Goal: Task Accomplishment & Management: Use online tool/utility

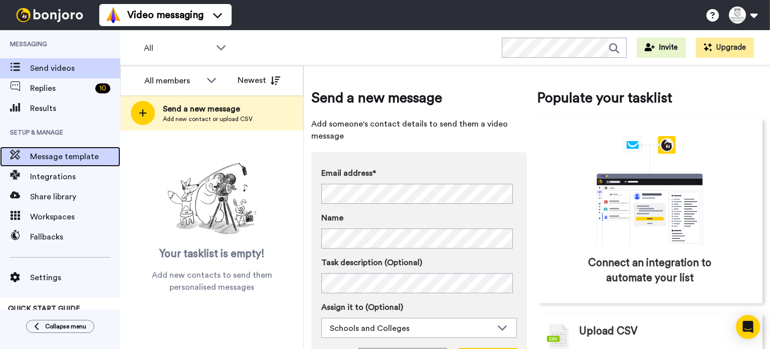
click at [70, 160] on span "Message template" at bounding box center [75, 156] width 90 height 12
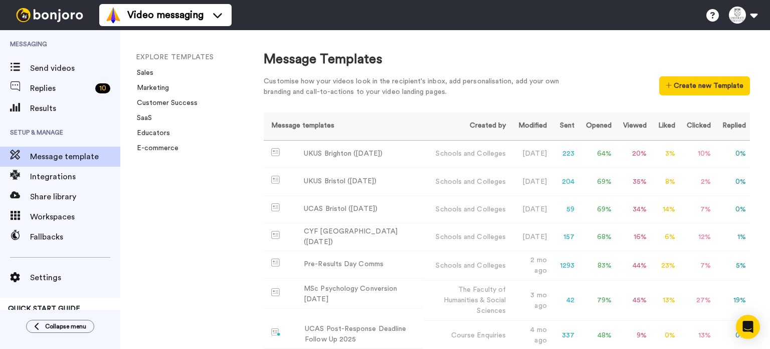
drag, startPoint x: 359, startPoint y: 150, endPoint x: 223, endPoint y: 179, distance: 138.9
click at [223, 179] on div "EXPLORE TEMPLATES Sales Marketing Customer Success SaaS Educators E-commerce" at bounding box center [181, 189] width 123 height 319
click at [718, 85] on button "Create new Template" at bounding box center [705, 85] width 91 height 19
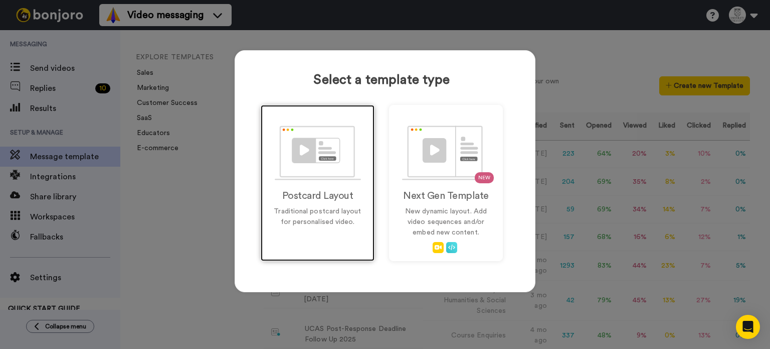
click at [307, 168] on img at bounding box center [318, 152] width 86 height 55
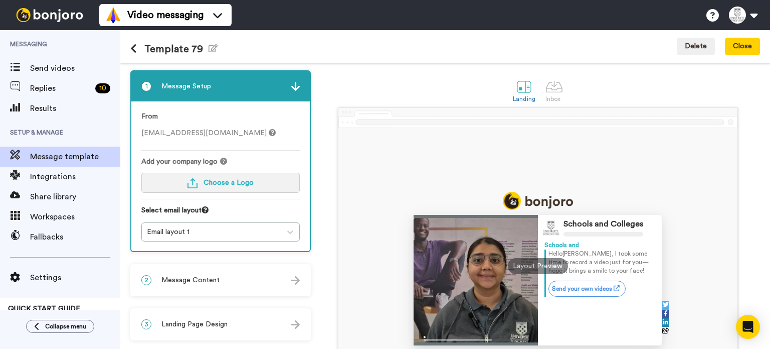
click at [252, 186] on button "Choose a Logo" at bounding box center [220, 183] width 159 height 20
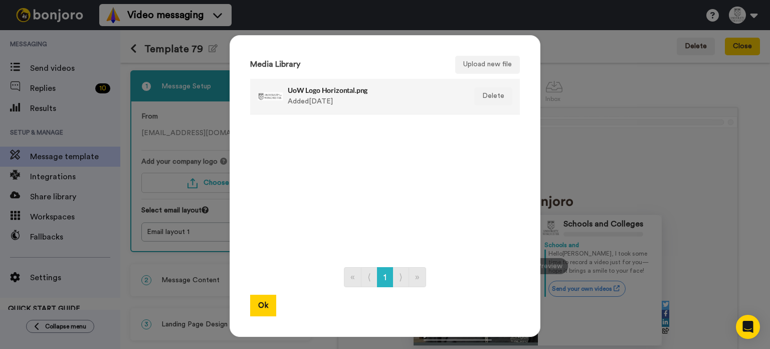
click at [320, 89] on h4 "UoW Logo Horizontal.png" at bounding box center [374, 90] width 173 height 8
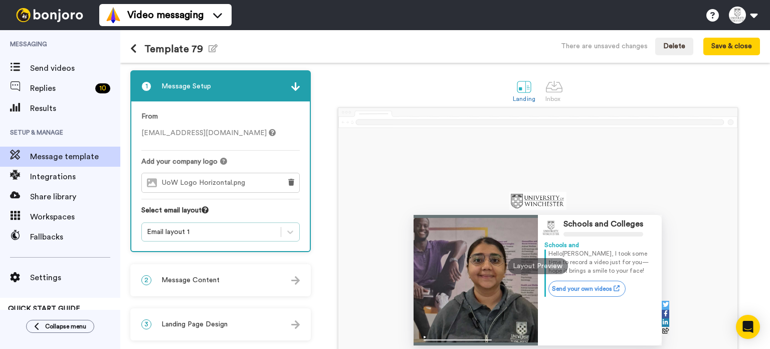
click at [201, 229] on div "Email layout 1" at bounding box center [211, 232] width 129 height 10
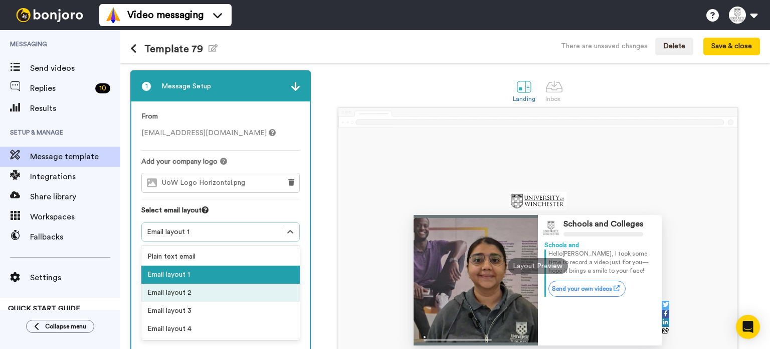
click at [203, 284] on div "Email layout 2" at bounding box center [220, 292] width 159 height 18
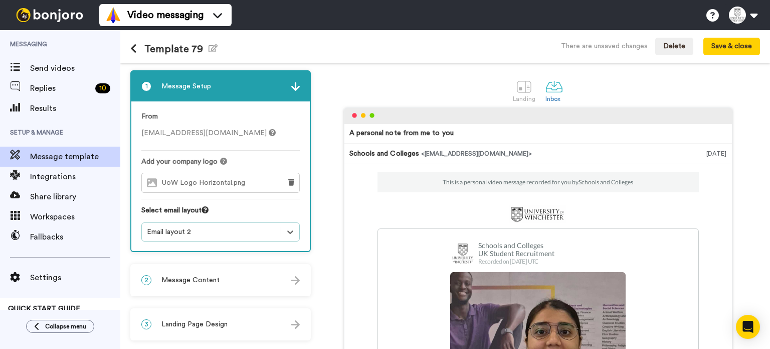
scroll to position [68, 0]
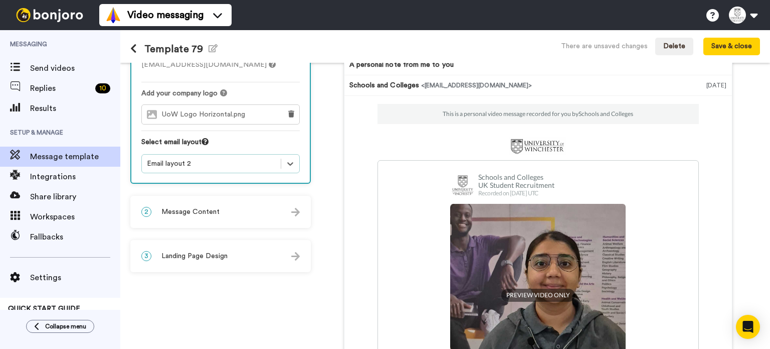
click at [228, 204] on div "2 Message Content" at bounding box center [220, 212] width 179 height 30
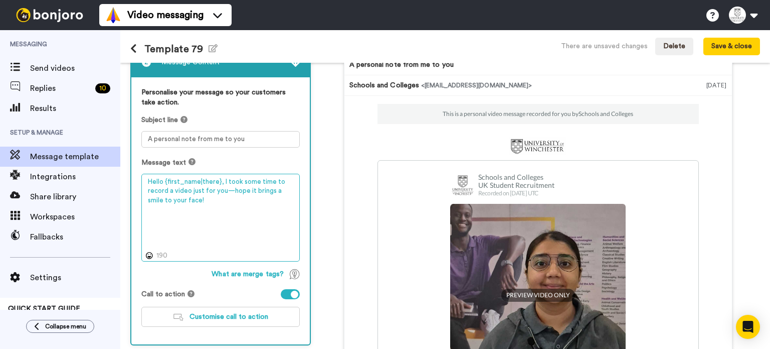
click at [233, 212] on textarea "Hello {first_name|there}, I took some time to record a video just for you—hope …" at bounding box center [220, 218] width 159 height 88
paste textarea "y {first_name|there}, It was great meeting you at UCAS Bristol. We hope to welc…"
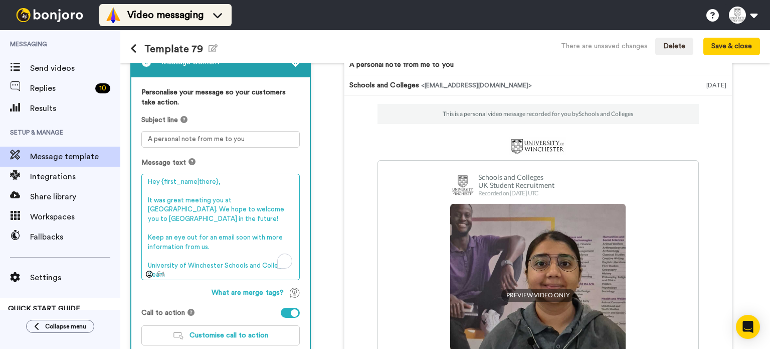
type textarea "Hey {first_name|there}, It was great meeting you at [GEOGRAPHIC_DATA]. We hope …"
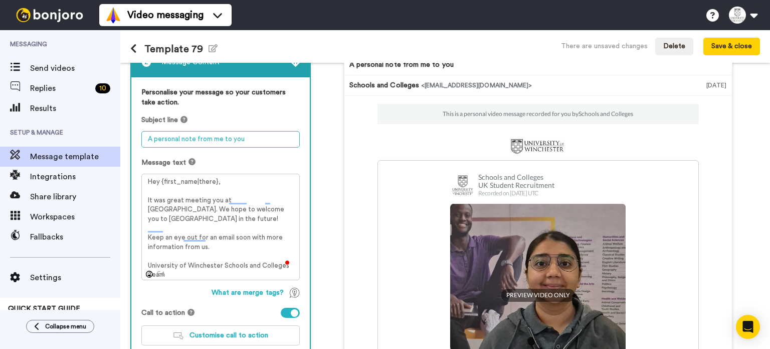
click at [247, 143] on textarea "A personal note from me to you" at bounding box center [220, 139] width 159 height 17
paste textarea "It was great to meet you, {first_name| }, at UCAS Bristol!"
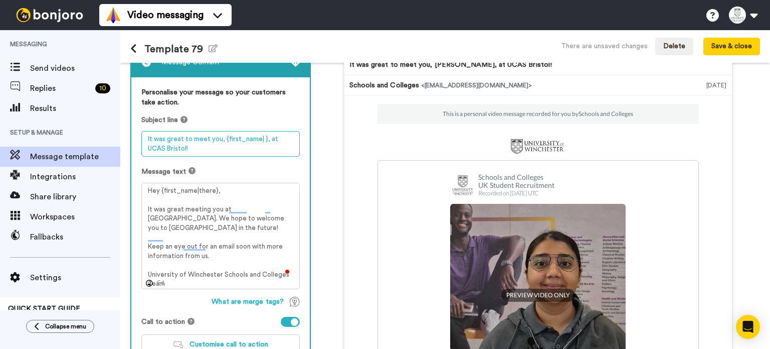
click at [147, 141] on textarea "It was great to meet you, {first_name| }, at UCAS Bristol!" at bounding box center [220, 144] width 159 height 26
click at [152, 148] on textarea "It was great to meet you, {first_name| }, at UCAS Bristol!" at bounding box center [220, 144] width 159 height 26
click at [152, 148] on textarea "It was great to meet you, {first_name| }, at UCAS Twickenham!" at bounding box center [220, 144] width 159 height 26
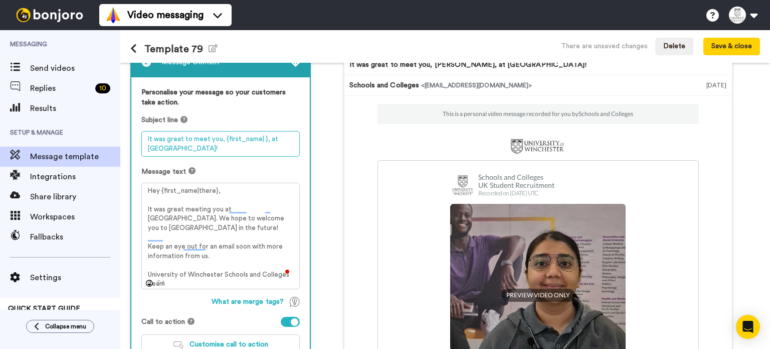
click at [152, 148] on textarea "It was great to meet you, {first_name| }, at UCAS Twickenham!" at bounding box center [220, 144] width 159 height 26
type textarea "It was great to meet you, {first_name| }, at UCAS Twickenham!"
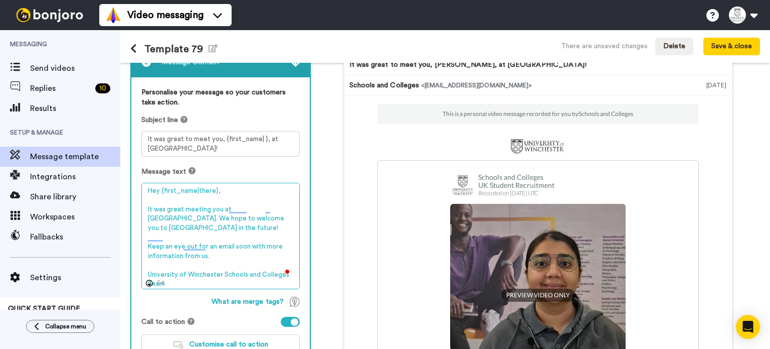
click at [258, 209] on textarea "Hey {first_name|there}, It was great meeting you at UCAS Bristol. We hope to we…" at bounding box center [220, 236] width 159 height 107
paste textarea "Twickenham"
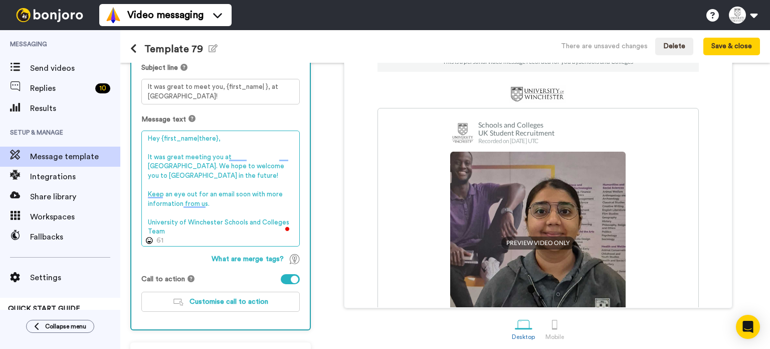
scroll to position [122, 0]
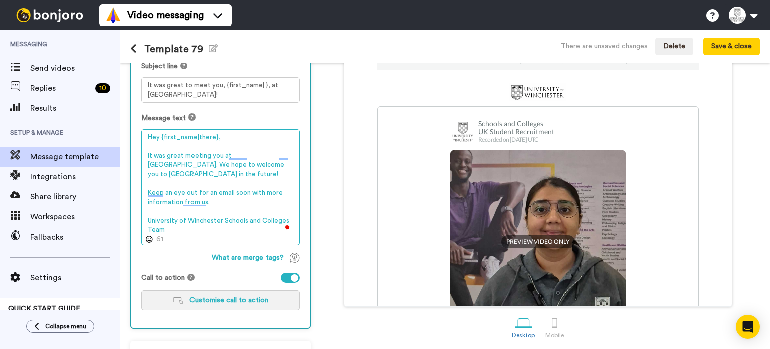
type textarea "Hey {first_name|there}, It was great meeting you at [GEOGRAPHIC_DATA]. We hope …"
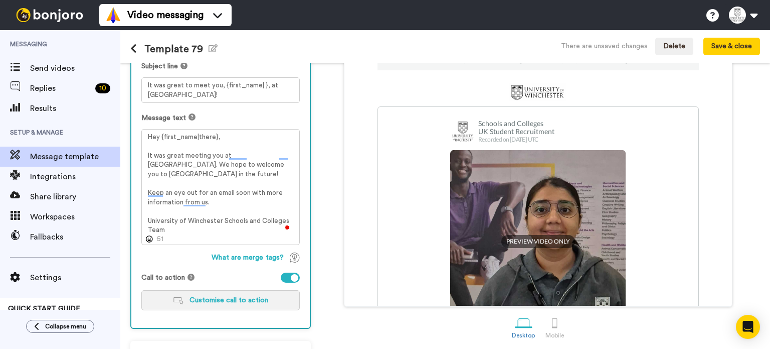
click at [242, 296] on span "Customise call to action" at bounding box center [229, 299] width 79 height 7
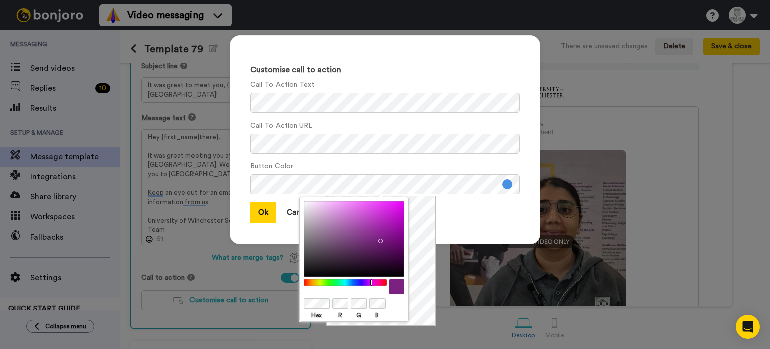
click at [336, 291] on div at bounding box center [354, 286] width 100 height 15
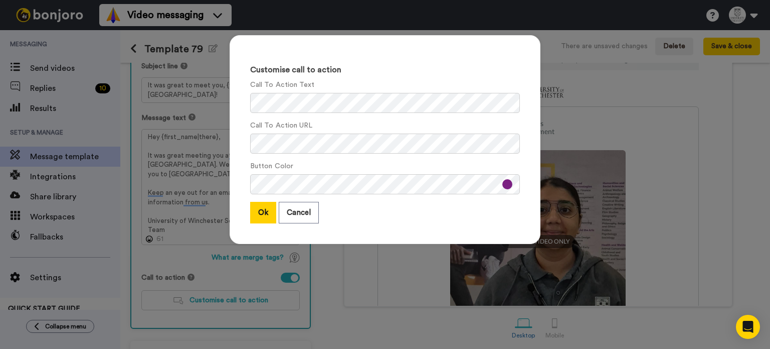
click at [474, 218] on div "Ok Cancel" at bounding box center [385, 213] width 270 height 22
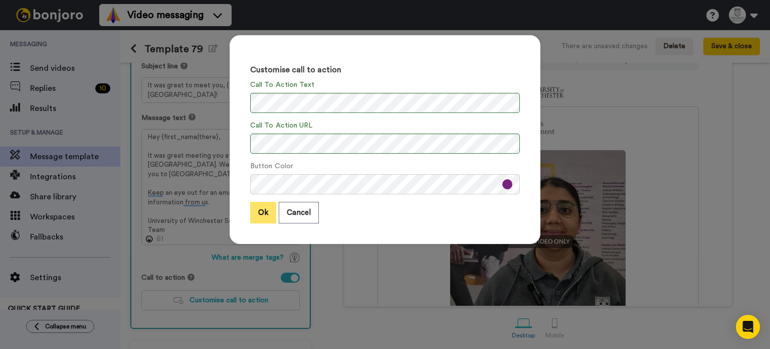
click at [265, 208] on button "Ok" at bounding box center [263, 213] width 26 height 22
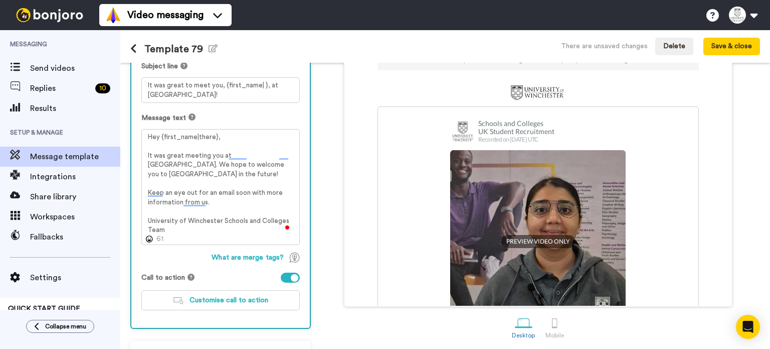
click at [205, 53] on h1 "Template 79 Edit name" at bounding box center [173, 49] width 87 height 12
click at [214, 48] on icon "button" at bounding box center [213, 48] width 9 height 8
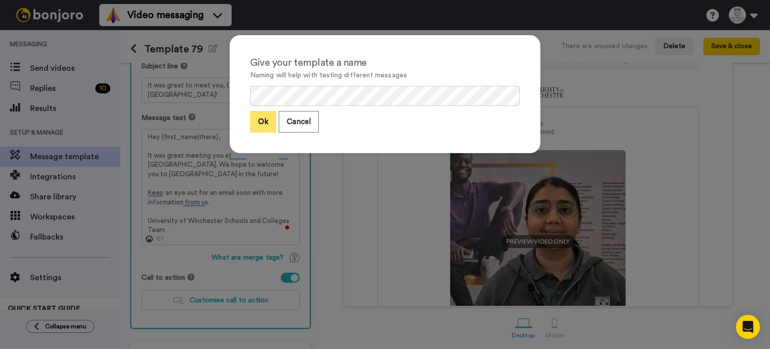
click at [255, 126] on button "Ok" at bounding box center [263, 122] width 26 height 22
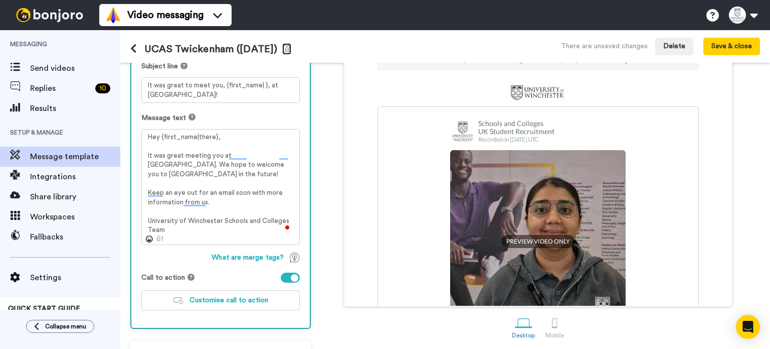
scroll to position [152, 0]
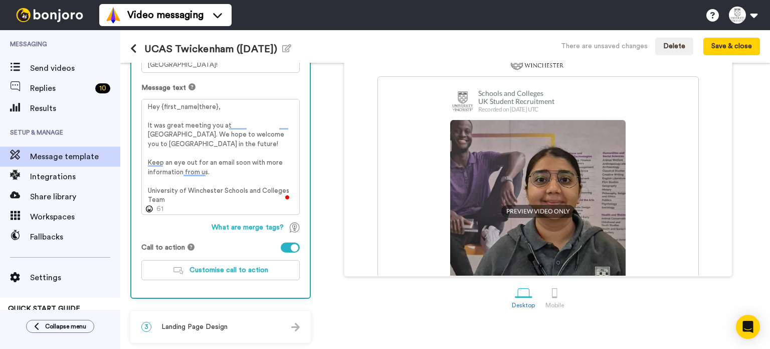
click at [222, 322] on span "Landing Page Design" at bounding box center [195, 327] width 66 height 10
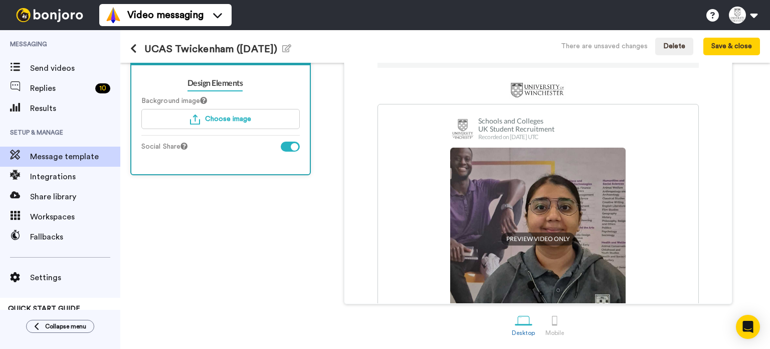
scroll to position [94, 0]
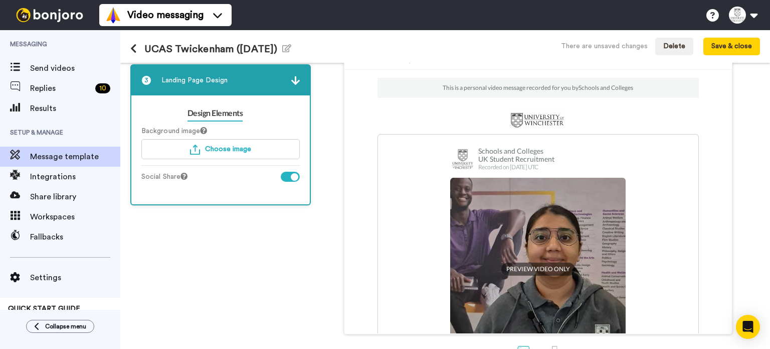
click at [245, 159] on div "Background image Choose image" at bounding box center [220, 146] width 159 height 40
click at [256, 143] on button "Choose image" at bounding box center [220, 149] width 159 height 20
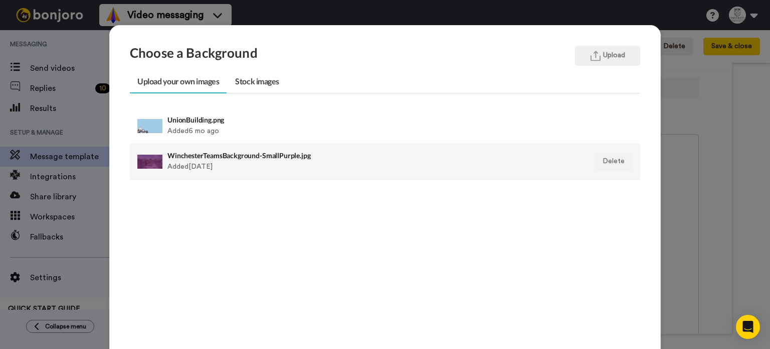
click at [211, 153] on h4 "WinchesterTeamsBackground-SmallPurple.jpg" at bounding box center [336, 155] width 337 height 8
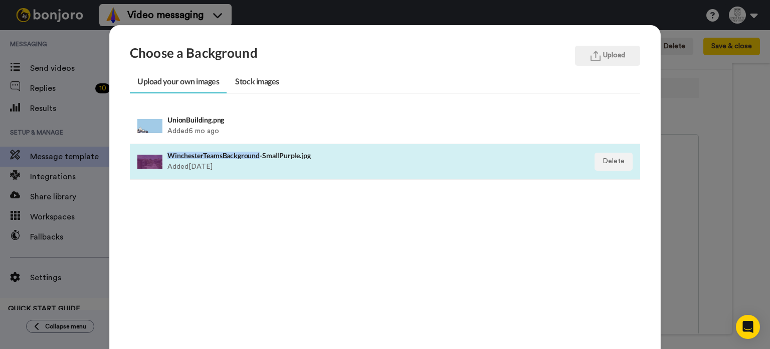
click at [211, 153] on h4 "WinchesterTeamsBackground-SmallPurple.jpg" at bounding box center [336, 155] width 337 height 8
click at [255, 158] on h4 "WinchesterTeamsBackground-SmallPurple.jpg" at bounding box center [336, 155] width 337 height 8
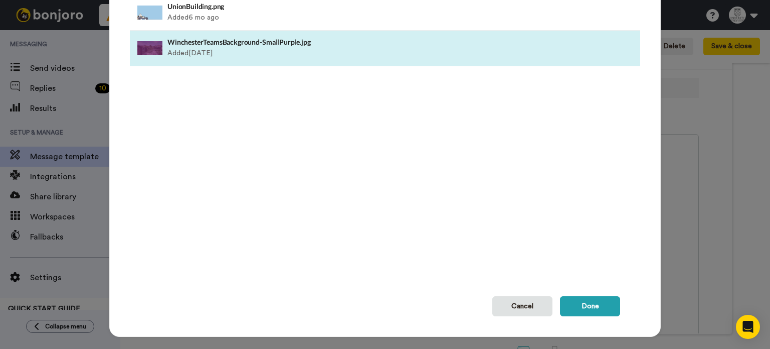
scroll to position [115, 0]
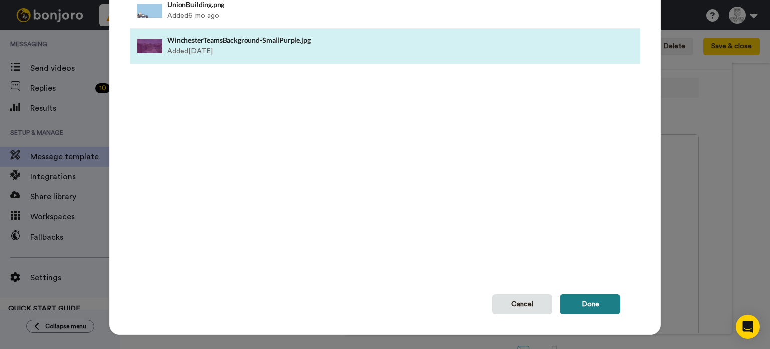
click at [595, 303] on button "Done" at bounding box center [590, 304] width 60 height 20
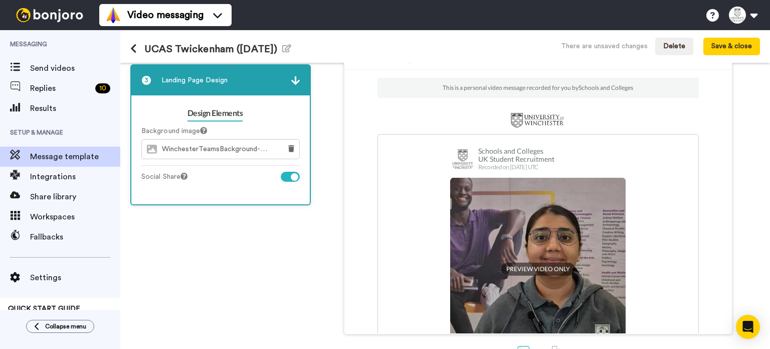
scroll to position [40, 0]
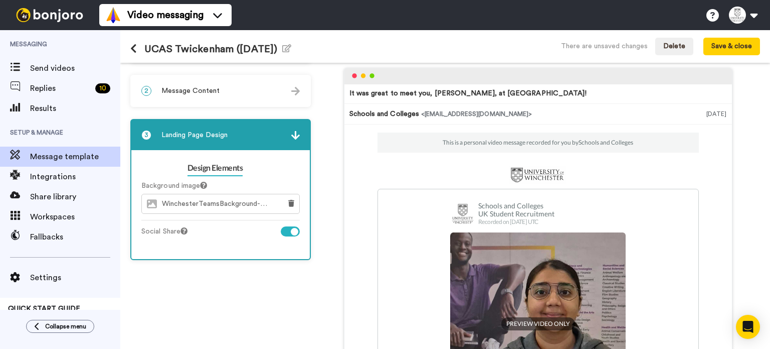
click at [231, 90] on div "2 Message Content" at bounding box center [220, 91] width 179 height 30
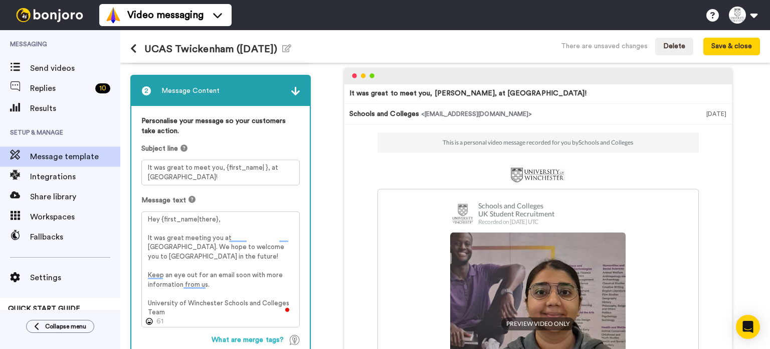
scroll to position [0, 0]
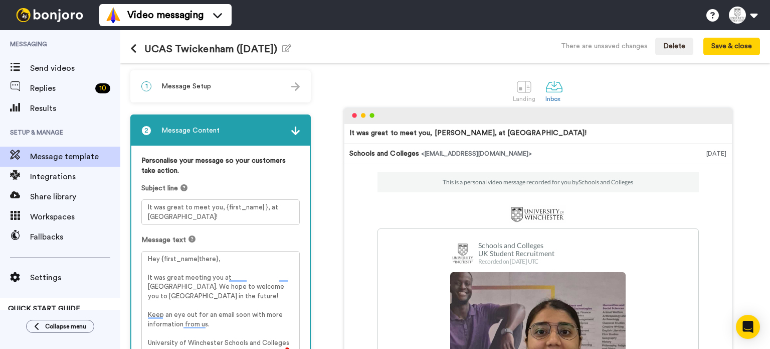
click at [225, 93] on div "1 Message Setup" at bounding box center [220, 86] width 179 height 30
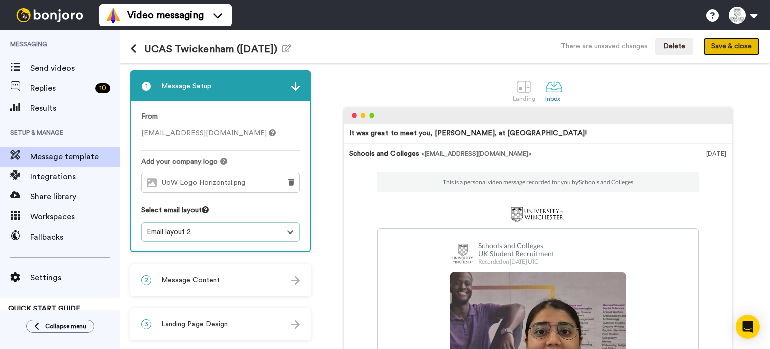
click at [728, 52] on button "Save & close" at bounding box center [732, 47] width 57 height 18
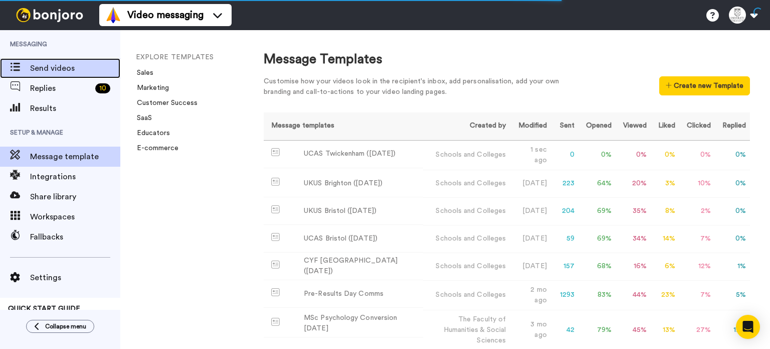
click at [108, 68] on span "Send videos" at bounding box center [75, 68] width 90 height 12
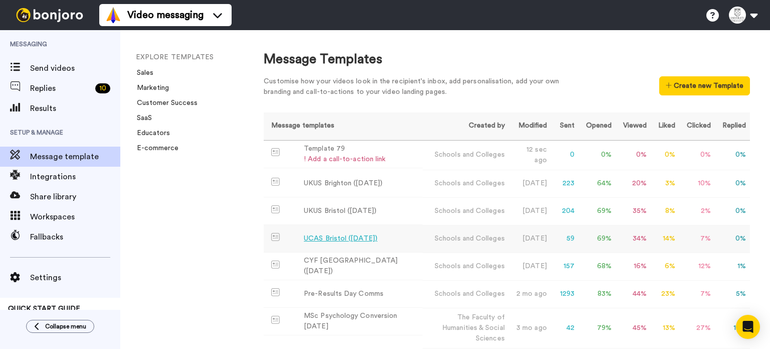
click at [349, 239] on div "UCAS Bristol (March 2025)" at bounding box center [341, 238] width 74 height 11
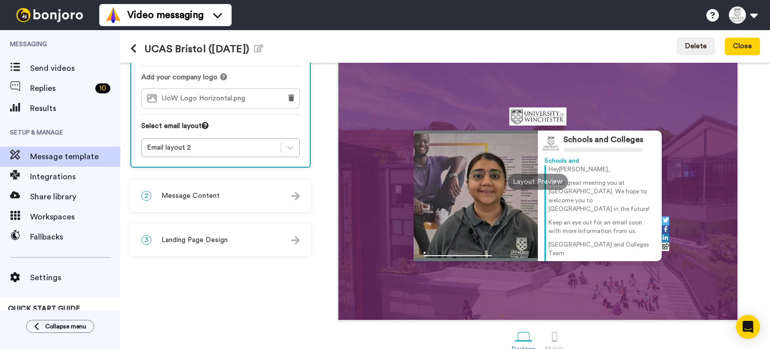
scroll to position [86, 0]
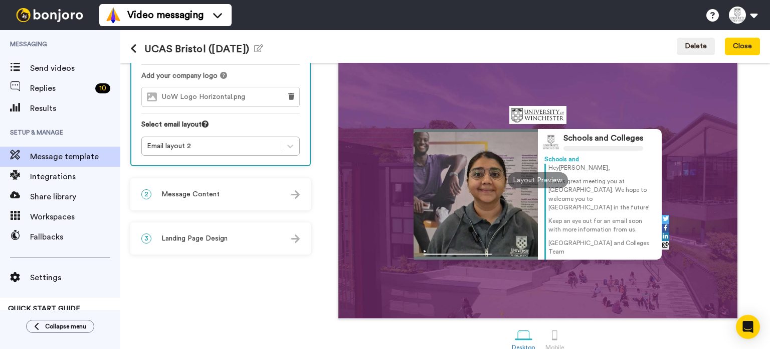
click at [226, 193] on div "2 Message Content" at bounding box center [220, 194] width 179 height 30
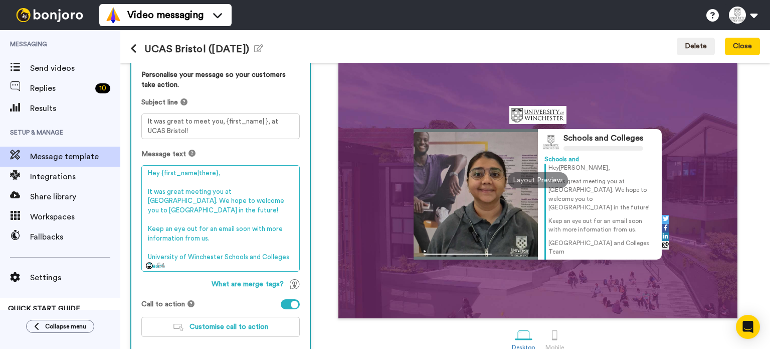
click at [227, 209] on textarea "Hey {first_name|there}, It was great meeting you at UCAS Bristol. We hope to we…" at bounding box center [220, 218] width 159 height 107
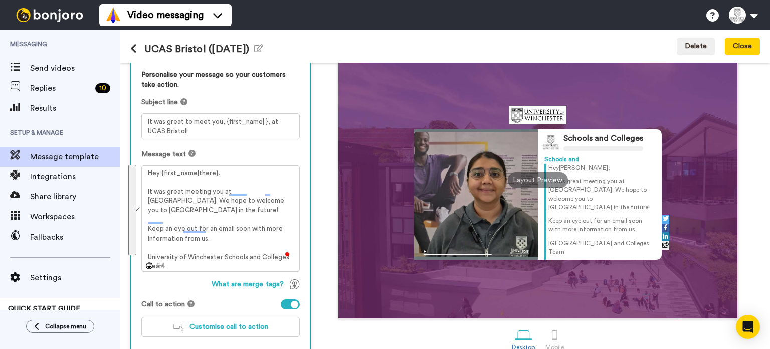
click at [211, 151] on div "Message text" at bounding box center [220, 154] width 159 height 10
click at [228, 136] on textarea "It was great to meet you, {first_name| }, at UCAS Bristol!" at bounding box center [220, 126] width 159 height 26
click at [239, 323] on span "Customise call to action" at bounding box center [229, 326] width 79 height 7
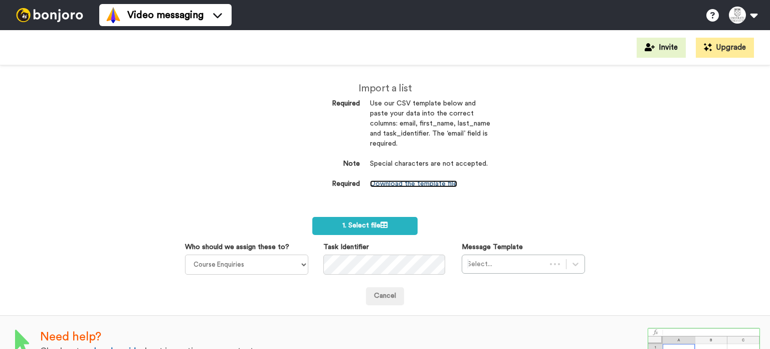
click at [393, 185] on link "Download the template file" at bounding box center [413, 183] width 87 height 7
click at [281, 256] on select "Course Enquiries Alistair Garmendia Admissions Team The Faculty Of Business & D…" at bounding box center [246, 264] width 123 height 20
select select "79488d29-8174-425a-bf3d-a3ba5ac8a81c"
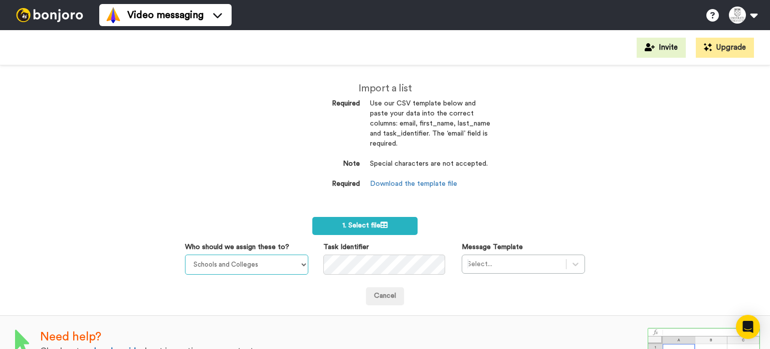
click at [185, 254] on select "Course Enquiries Alistair Garmendia Admissions Team The Faculty Of Business & D…" at bounding box center [246, 264] width 123 height 20
click at [529, 270] on div "Select..." at bounding box center [523, 263] width 123 height 19
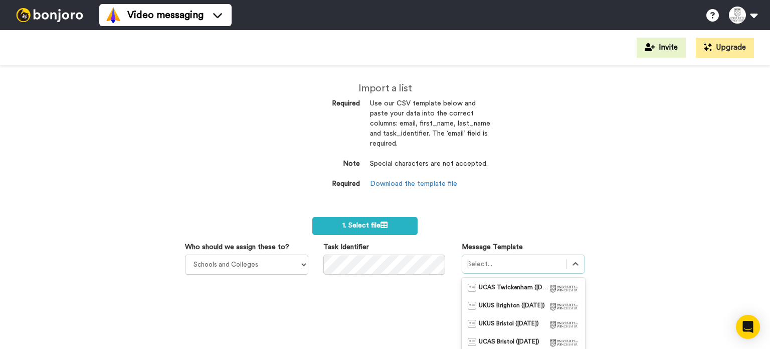
scroll to position [83, 0]
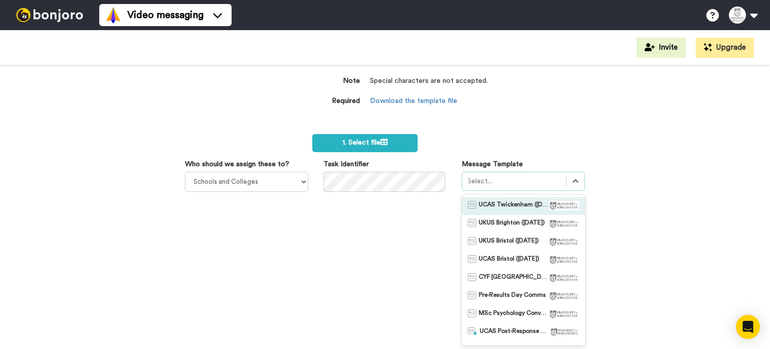
click at [522, 202] on span "UCAS Twickenham (Oct 2025)" at bounding box center [514, 206] width 70 height 10
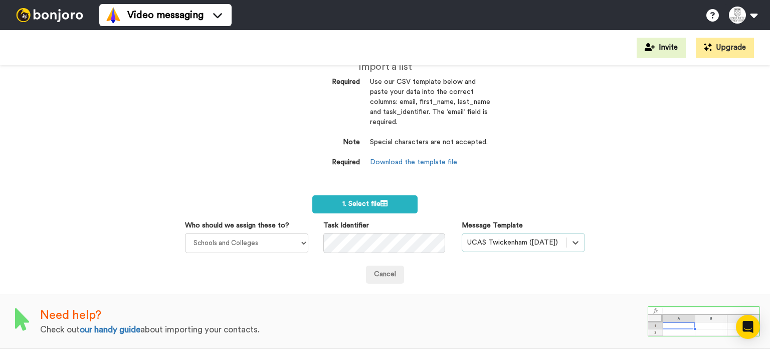
scroll to position [21, 0]
click at [381, 206] on icon at bounding box center [384, 203] width 7 height 7
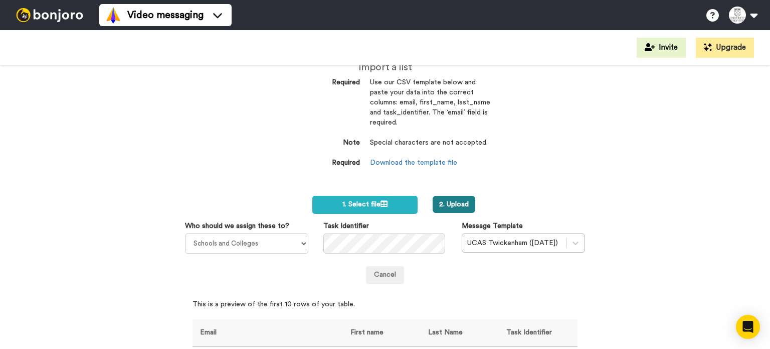
click at [439, 201] on button "2. Upload" at bounding box center [454, 204] width 43 height 17
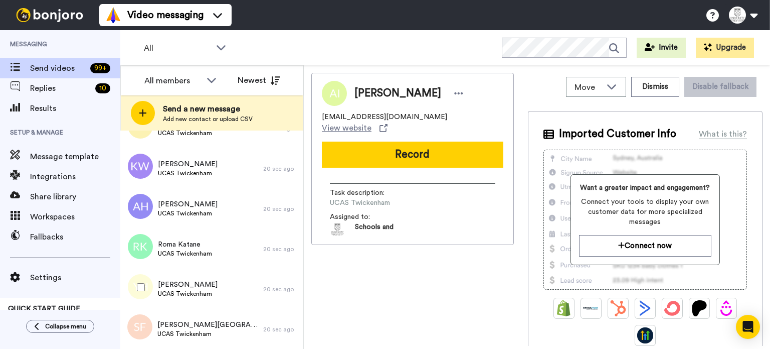
scroll to position [4206, 0]
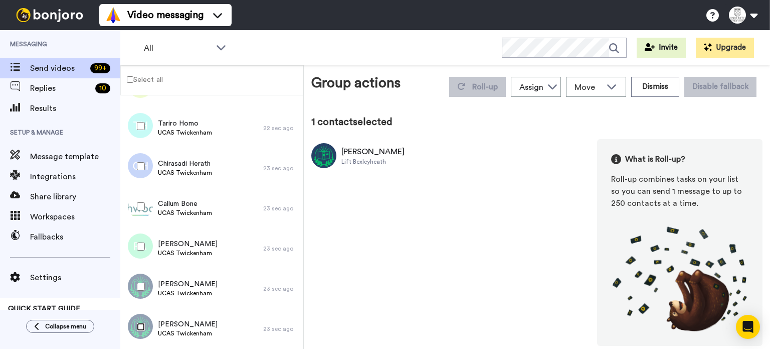
scroll to position [4171, 0]
click at [141, 80] on label "Select all" at bounding box center [142, 79] width 42 height 12
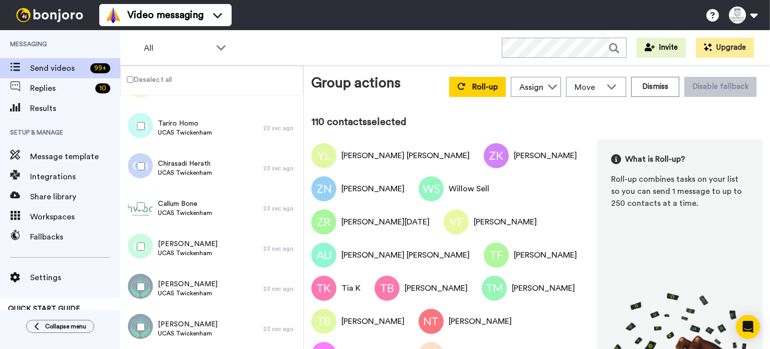
click at [488, 97] on div "Roll-up Assign Course Enquiries Alistair Garmendia Admissions Team The Faculty …" at bounding box center [603, 87] width 320 height 28
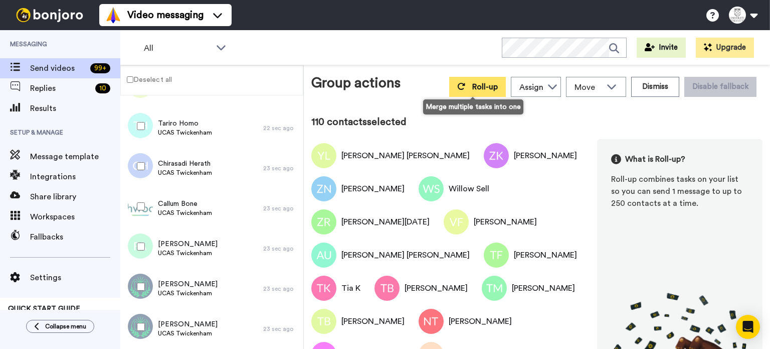
click at [484, 94] on button "Roll-up" at bounding box center [477, 87] width 57 height 20
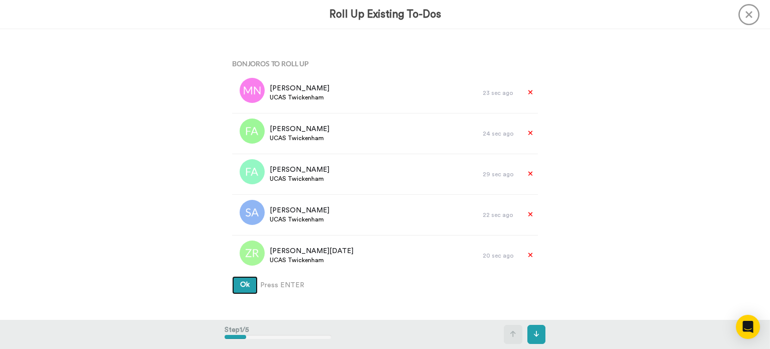
click at [244, 280] on button "Ok" at bounding box center [245, 285] width 26 height 18
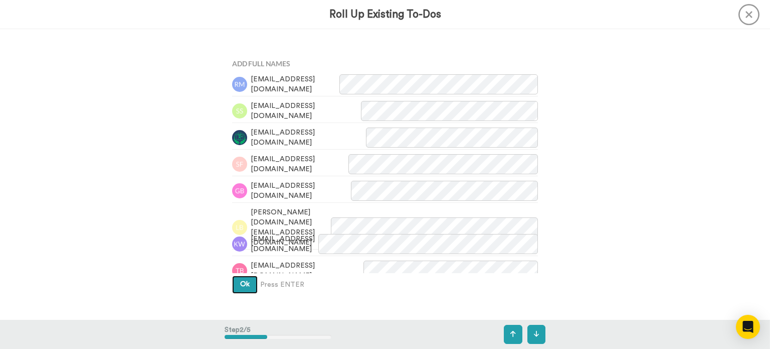
click at [244, 280] on button "Ok" at bounding box center [245, 284] width 26 height 18
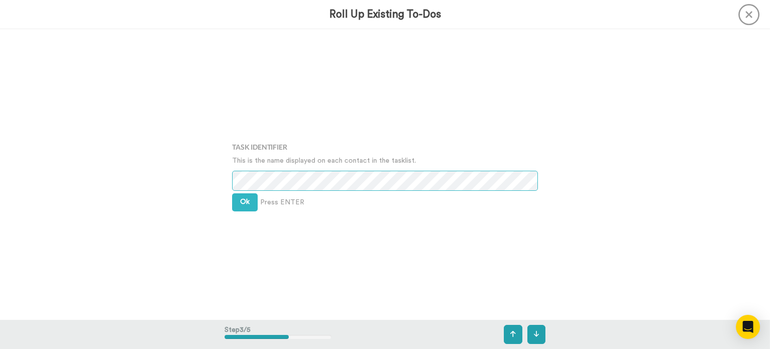
scroll to position [581, 0]
click at [253, 195] on button "Ok" at bounding box center [245, 201] width 26 height 18
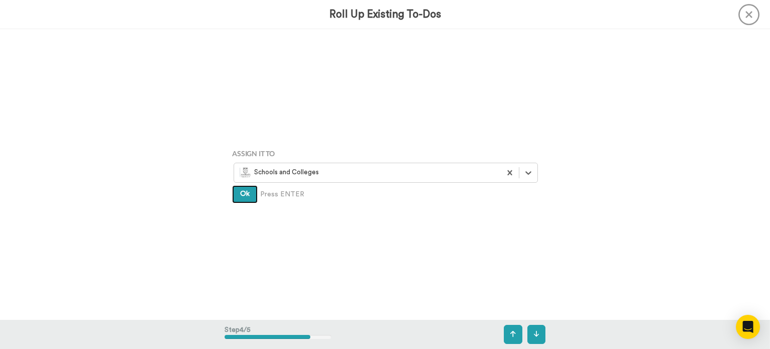
click at [250, 195] on button "Ok" at bounding box center [245, 194] width 26 height 18
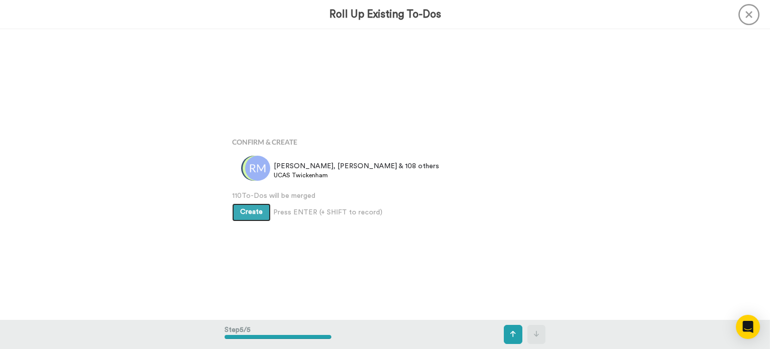
scroll to position [1161, 0]
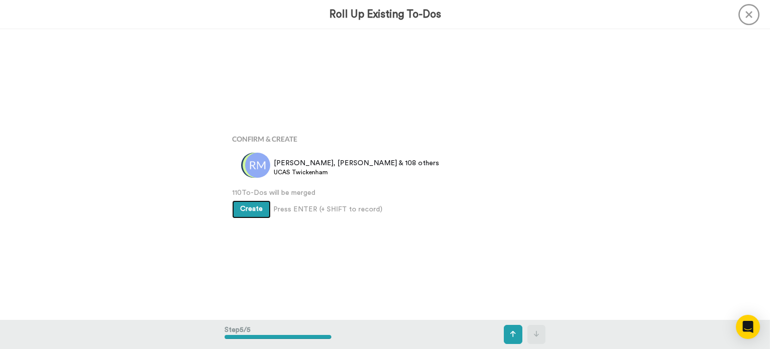
click at [266, 218] on button "Create" at bounding box center [251, 209] width 39 height 18
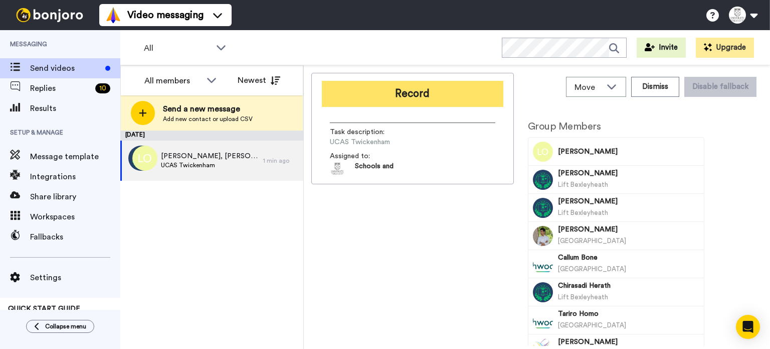
click at [422, 91] on button "Record" at bounding box center [413, 94] width 182 height 26
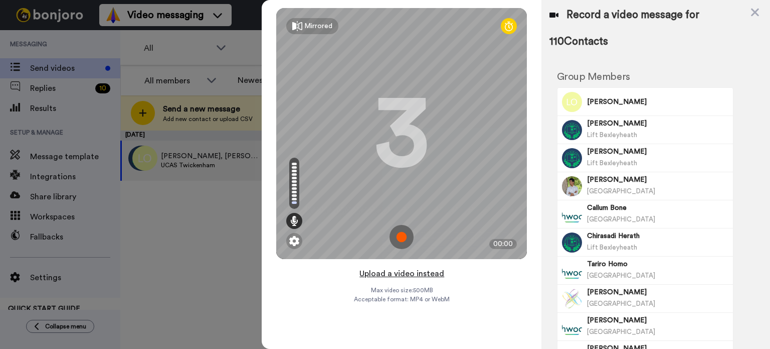
click at [417, 273] on button "Upload a video instead" at bounding box center [402, 273] width 91 height 13
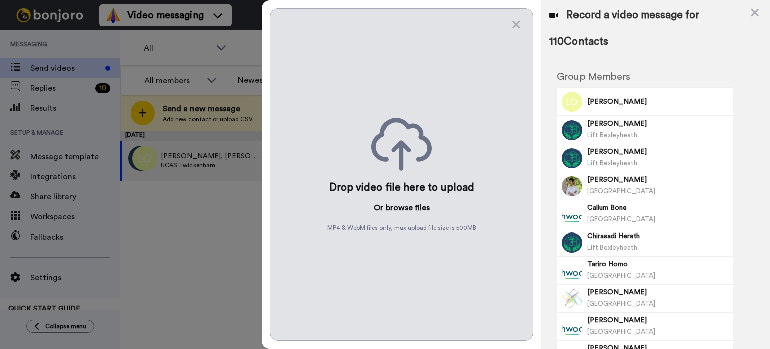
click at [411, 209] on button "browse" at bounding box center [399, 208] width 27 height 12
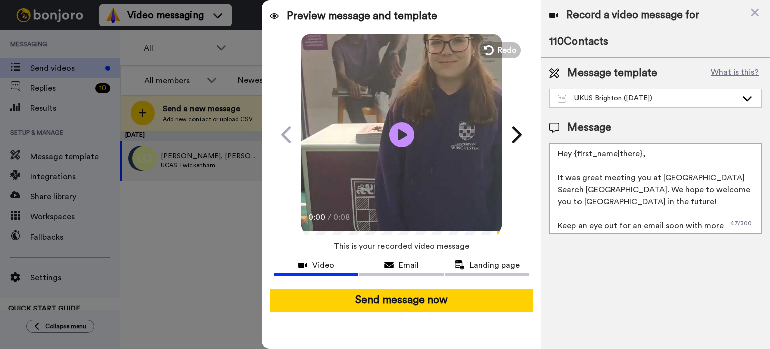
click at [639, 104] on div "UKUS Brighton ([DATE])" at bounding box center [656, 98] width 212 height 18
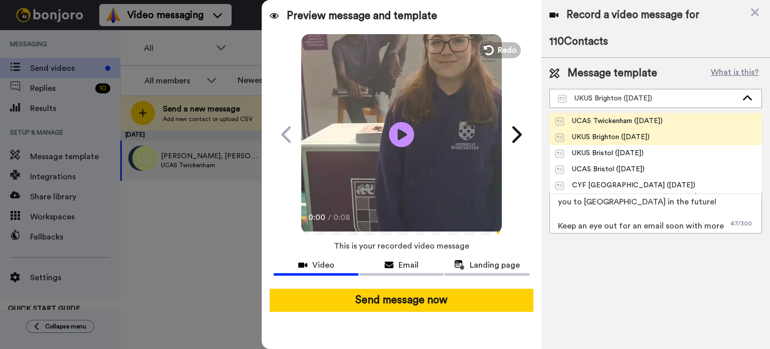
click at [622, 123] on div "UCAS Twickenham ([DATE])" at bounding box center [609, 121] width 107 height 10
type textarea "Hey {first_name|there}, It was great meeting you at [GEOGRAPHIC_DATA]. We hope …"
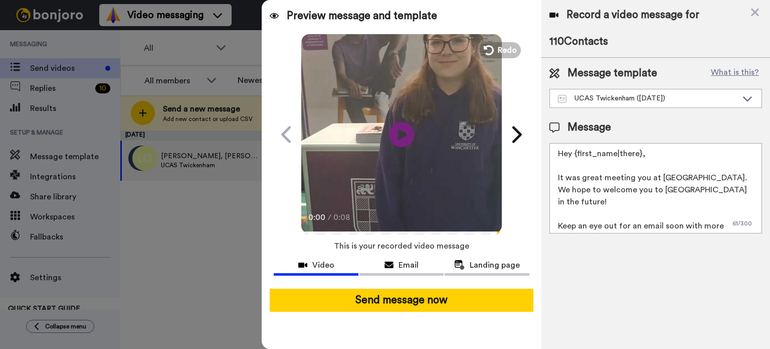
click at [382, 192] on video at bounding box center [401, 133] width 201 height 201
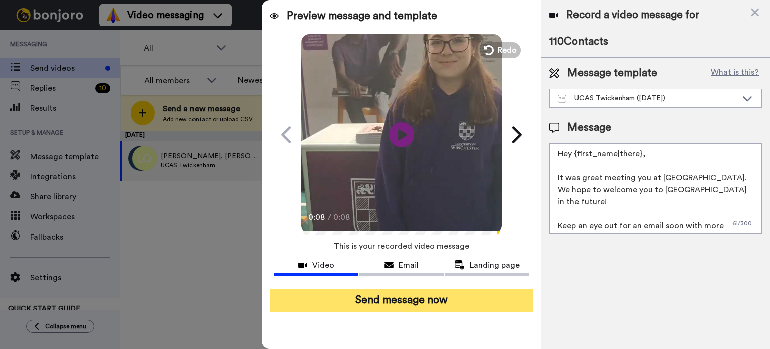
click at [412, 298] on button "Send message now" at bounding box center [402, 299] width 264 height 23
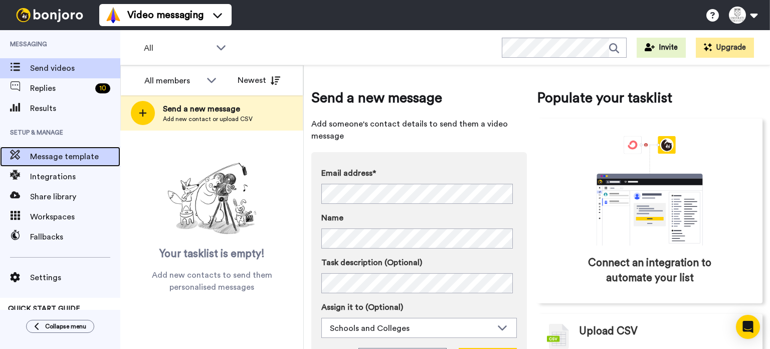
click at [78, 161] on span "Message template" at bounding box center [75, 156] width 90 height 12
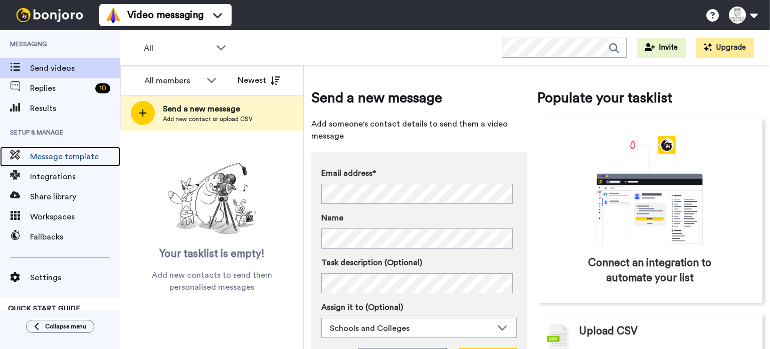
click at [105, 161] on span "Message template" at bounding box center [75, 156] width 90 height 12
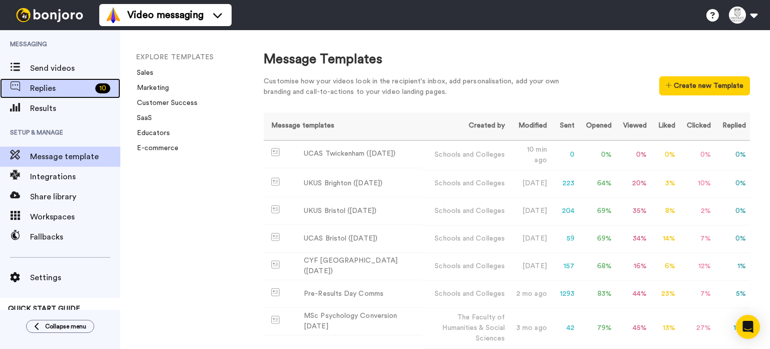
click at [64, 83] on span "Replies" at bounding box center [60, 88] width 61 height 12
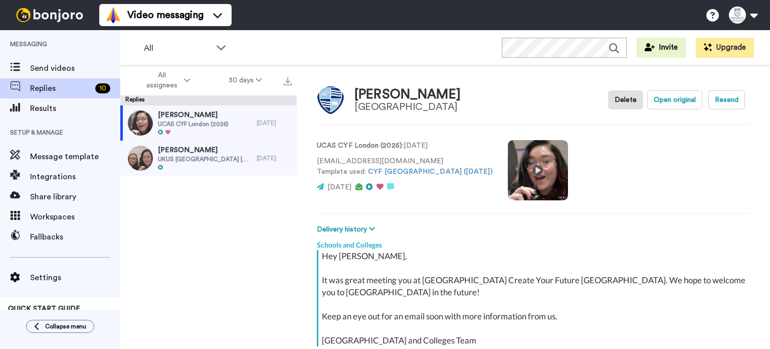
scroll to position [91, 0]
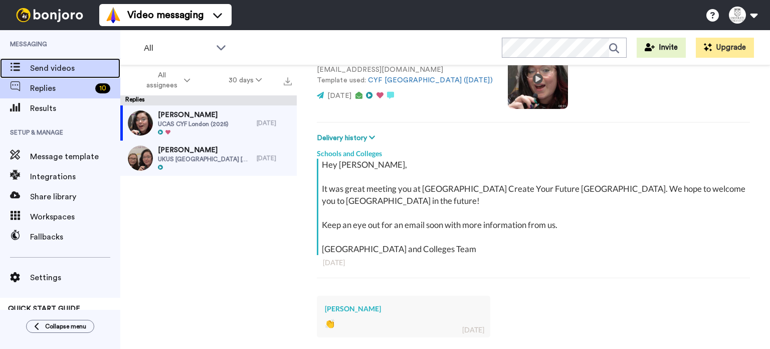
click at [86, 67] on span "Send videos" at bounding box center [75, 68] width 90 height 12
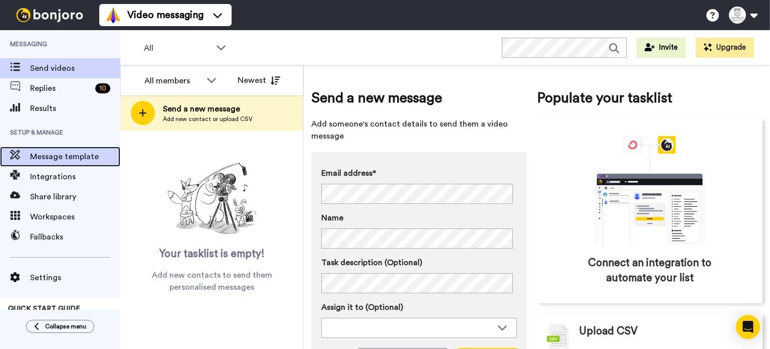
click at [80, 158] on span "Message template" at bounding box center [75, 156] width 90 height 12
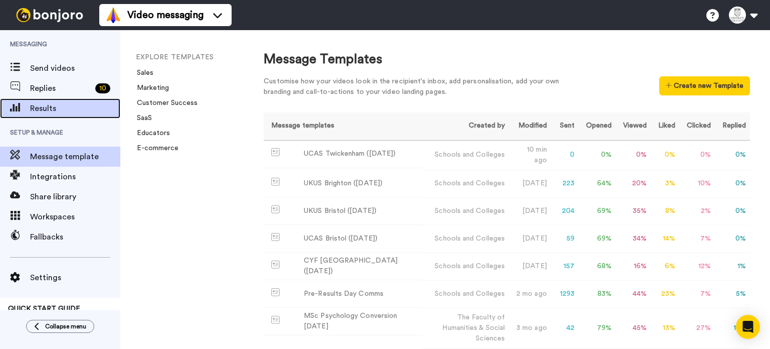
click at [64, 110] on span "Results" at bounding box center [75, 108] width 90 height 12
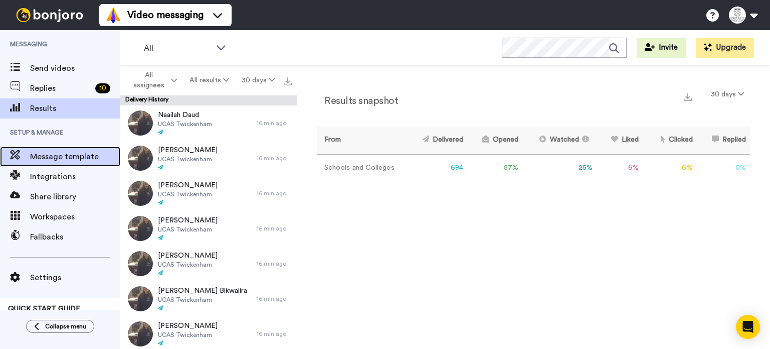
click at [46, 152] on span "Message template" at bounding box center [75, 156] width 90 height 12
